Goal: Task Accomplishment & Management: Manage account settings

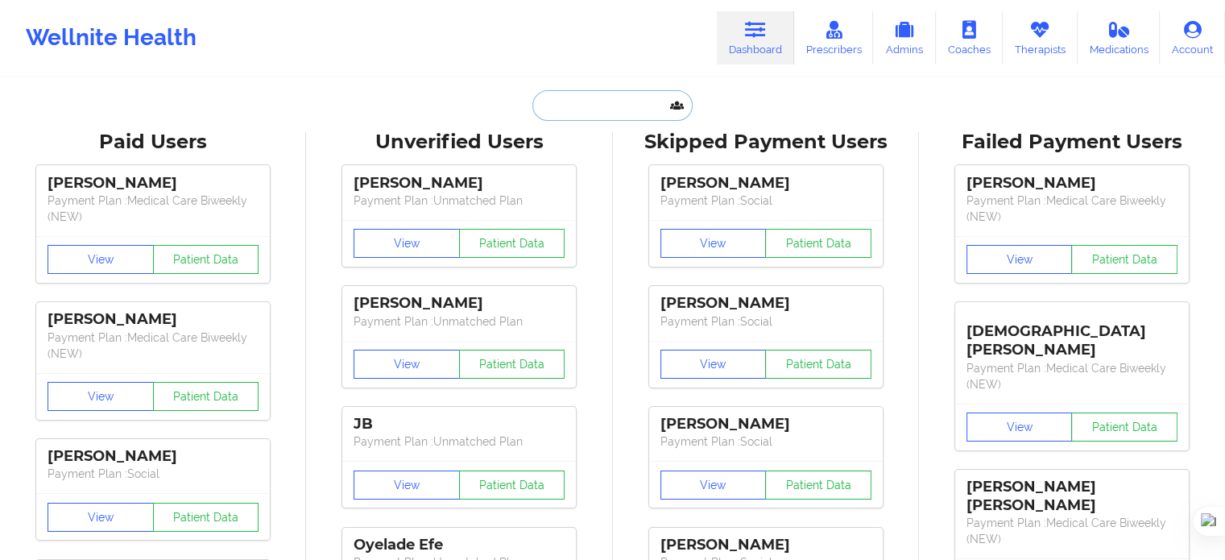
click at [575, 90] on input "text" at bounding box center [611, 105] width 159 height 31
click at [1031, 38] on icon at bounding box center [1039, 30] width 21 height 18
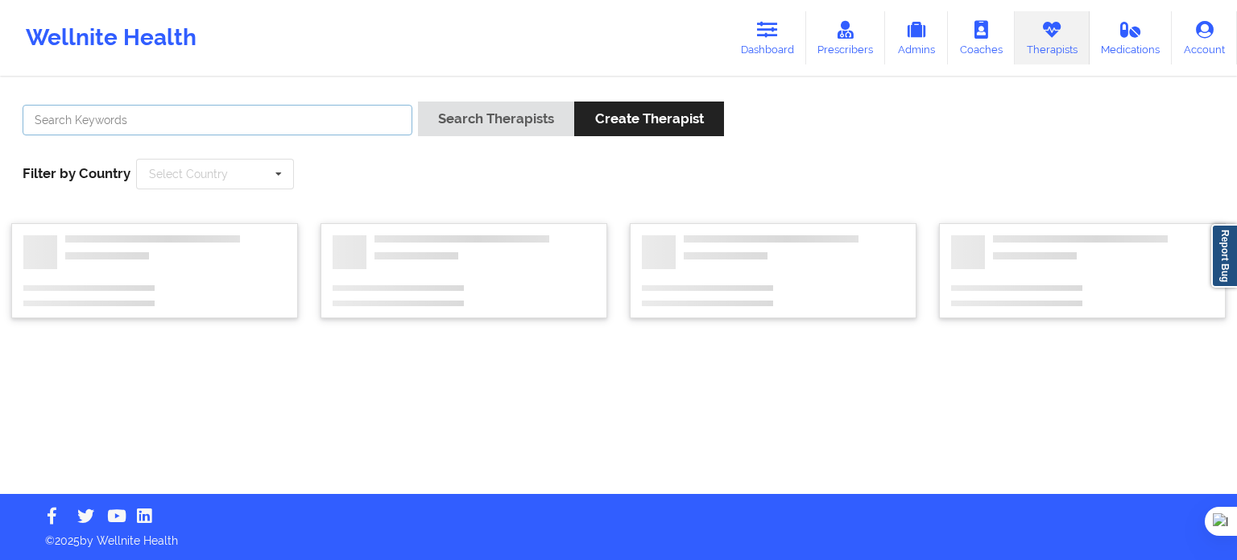
click at [344, 125] on input "text" at bounding box center [218, 120] width 390 height 31
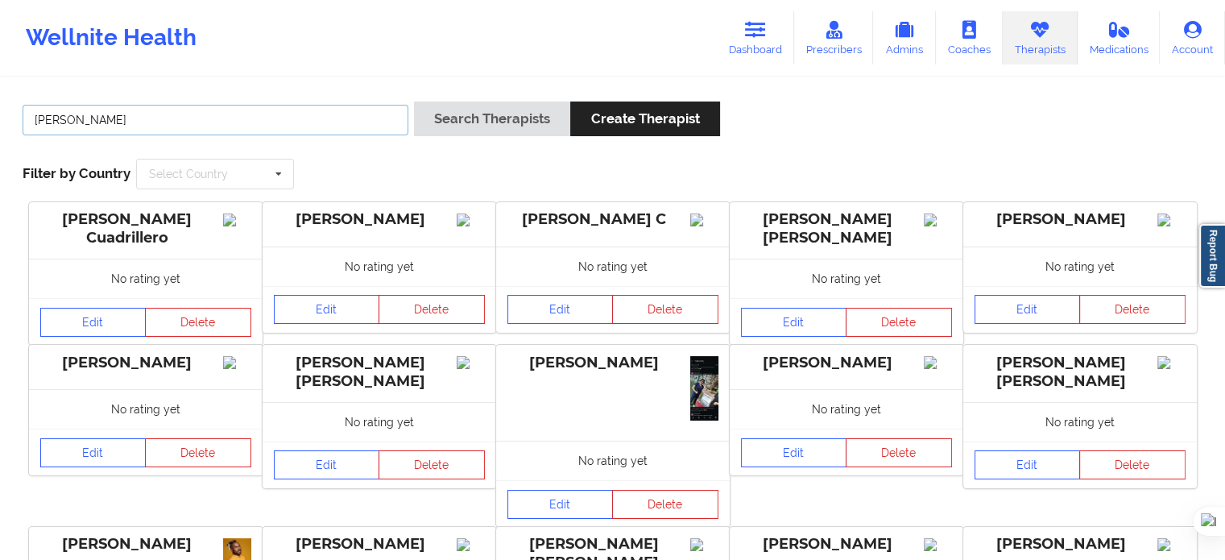
type input "[PERSON_NAME]"
click at [414, 101] on button "Search Therapists" at bounding box center [492, 118] width 156 height 35
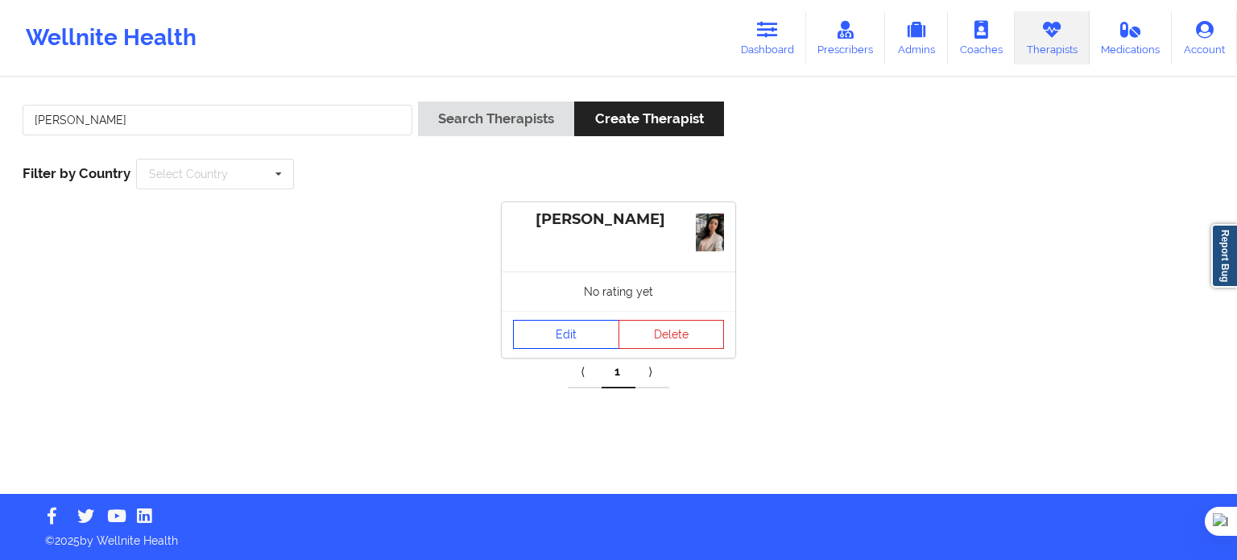
click at [557, 327] on link "Edit" at bounding box center [566, 334] width 106 height 29
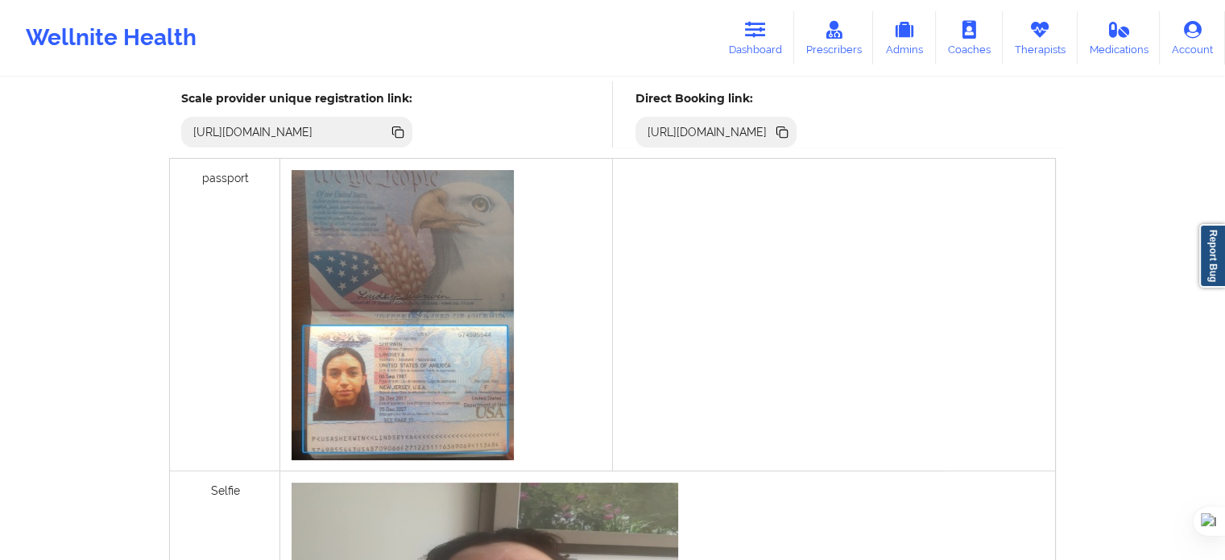
scroll to position [383, 0]
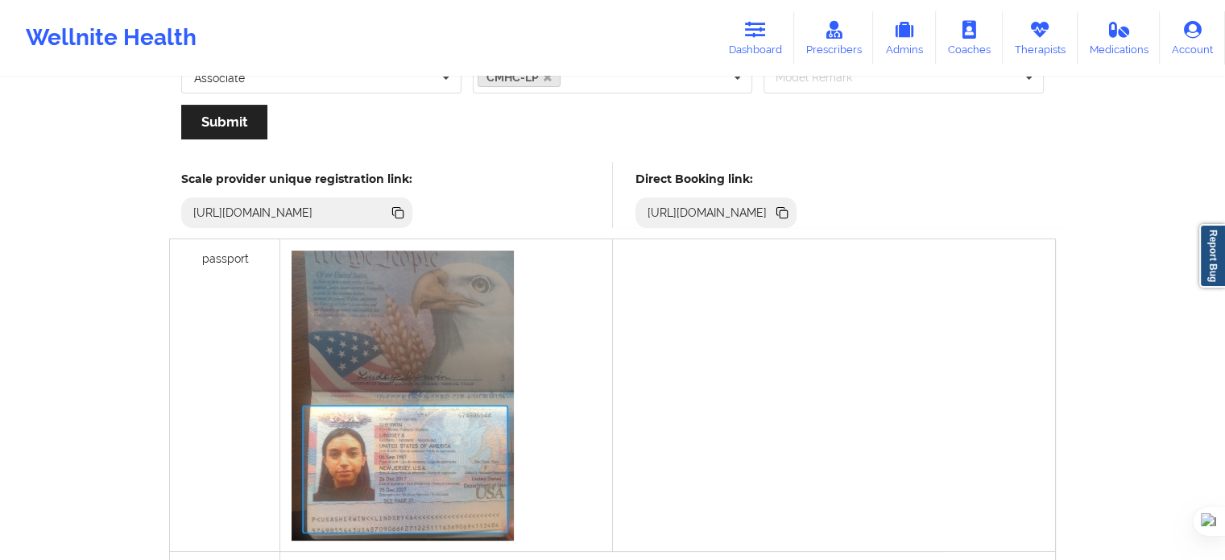
click at [785, 211] on icon at bounding box center [781, 211] width 8 height 8
